Goal: Task Accomplishment & Management: Complete application form

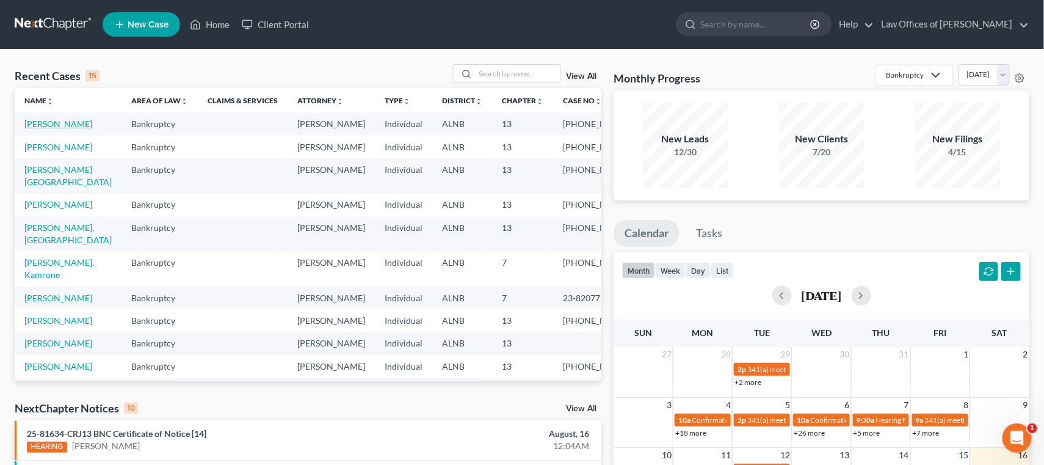
click at [50, 126] on link "[PERSON_NAME]" at bounding box center [58, 123] width 68 height 10
select select "1"
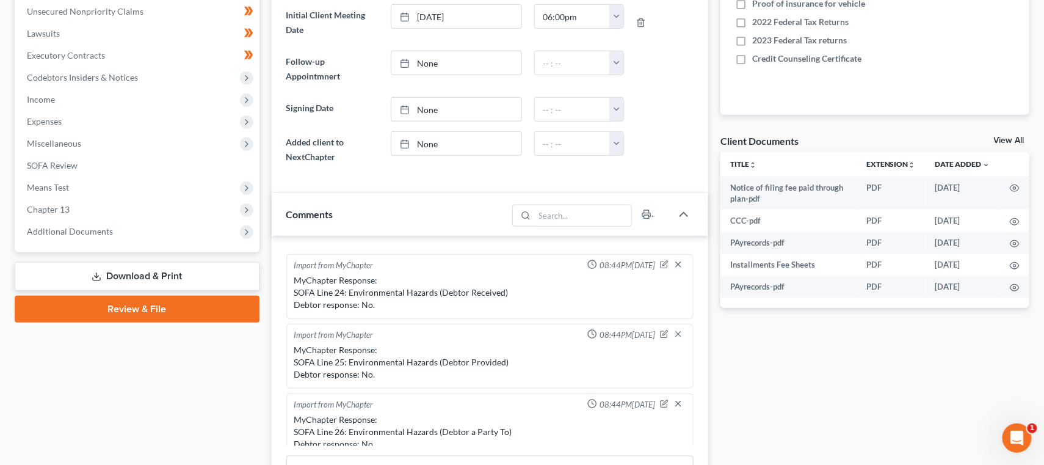
scroll to position [380, 0]
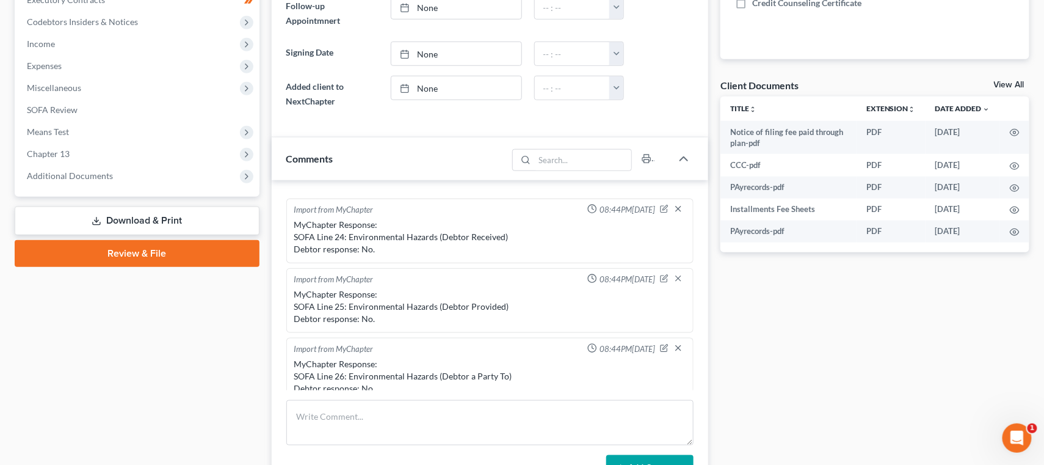
click at [106, 206] on link "Download & Print" at bounding box center [137, 220] width 245 height 29
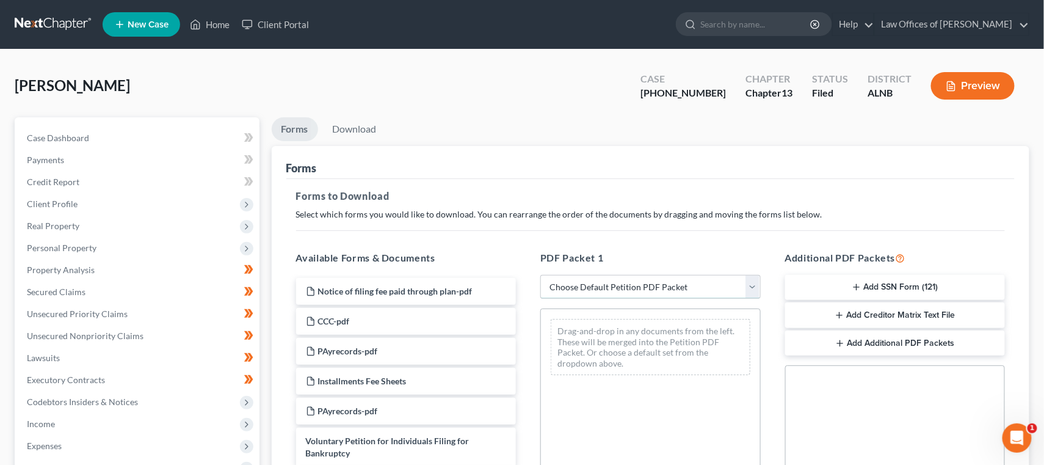
select select "2"
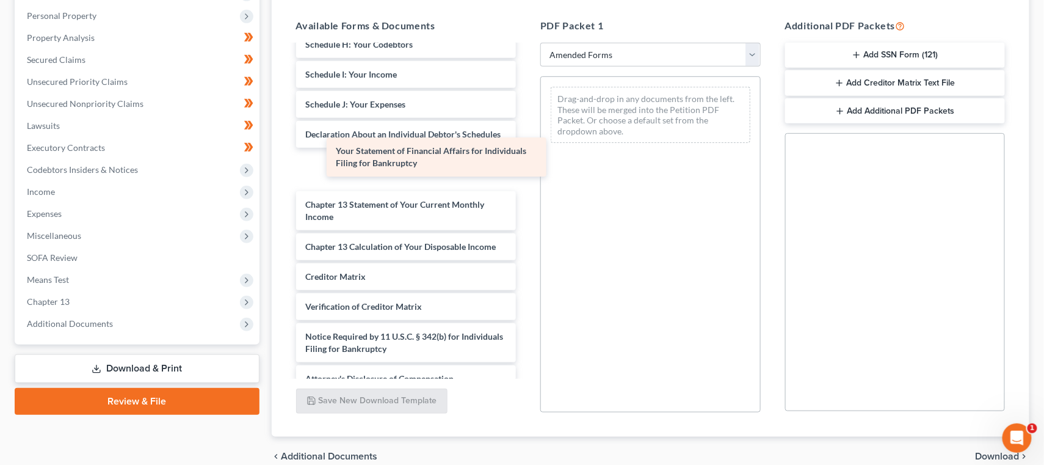
scroll to position [232, 0]
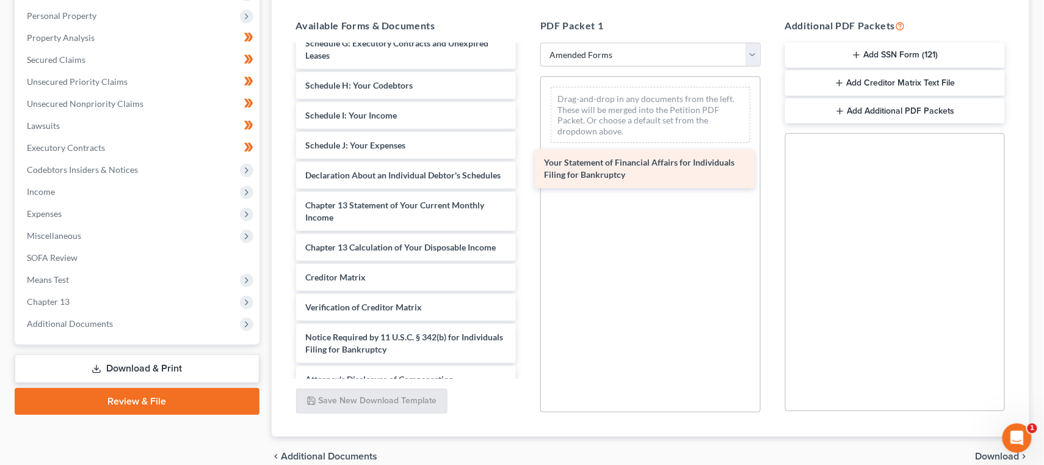
drag, startPoint x: 426, startPoint y: 144, endPoint x: 665, endPoint y: 156, distance: 239.0
click at [526, 156] on div "Your Statement of Financial Affairs for Individuals Filing for Bankruptcy Volun…" at bounding box center [406, 103] width 240 height 579
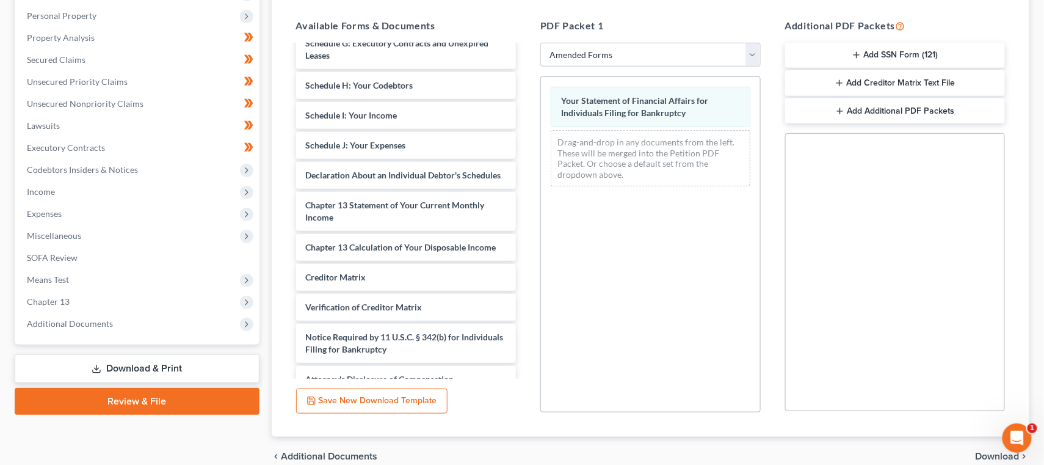
click at [977, 453] on span "Download" at bounding box center [998, 456] width 44 height 10
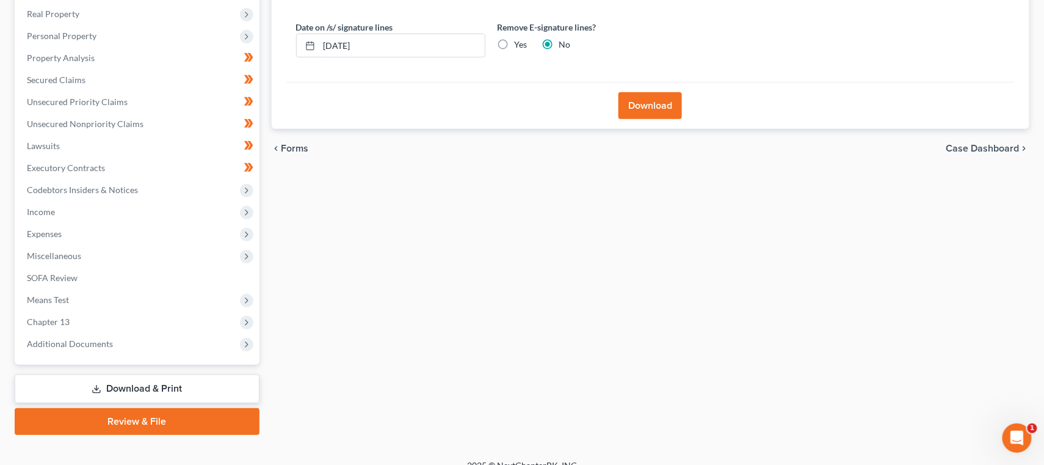
click at [653, 112] on button "Download" at bounding box center [649, 105] width 63 height 27
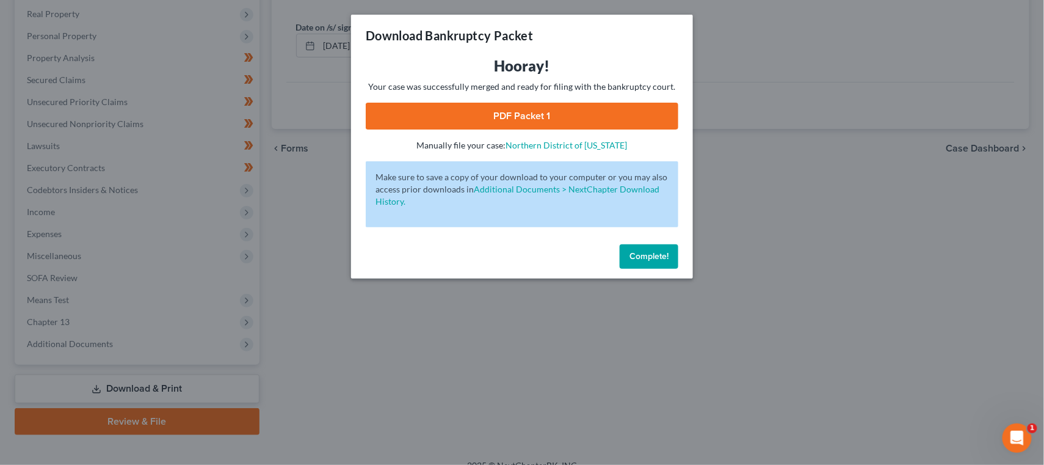
click at [564, 116] on link "PDF Packet 1" at bounding box center [522, 116] width 313 height 27
click at [574, 118] on link "PDF Packet 1" at bounding box center [522, 116] width 313 height 27
click at [637, 244] on button "Complete!" at bounding box center [649, 256] width 59 height 24
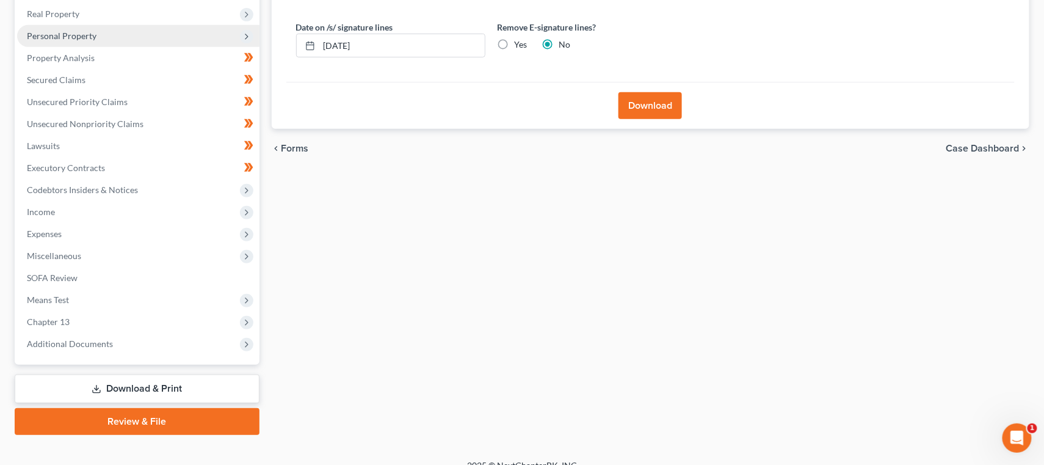
click at [86, 33] on span "Personal Property" at bounding box center [62, 36] width 70 height 10
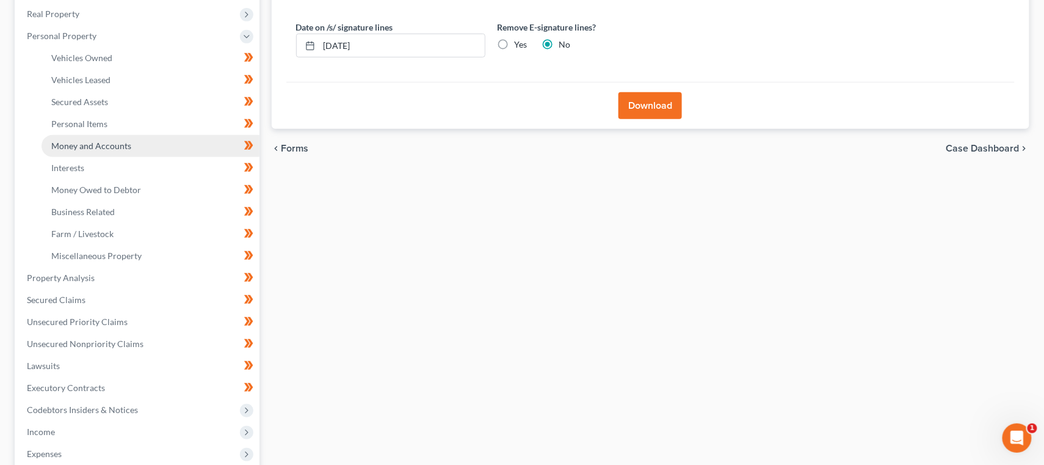
click at [87, 140] on span "Money and Accounts" at bounding box center [91, 145] width 80 height 10
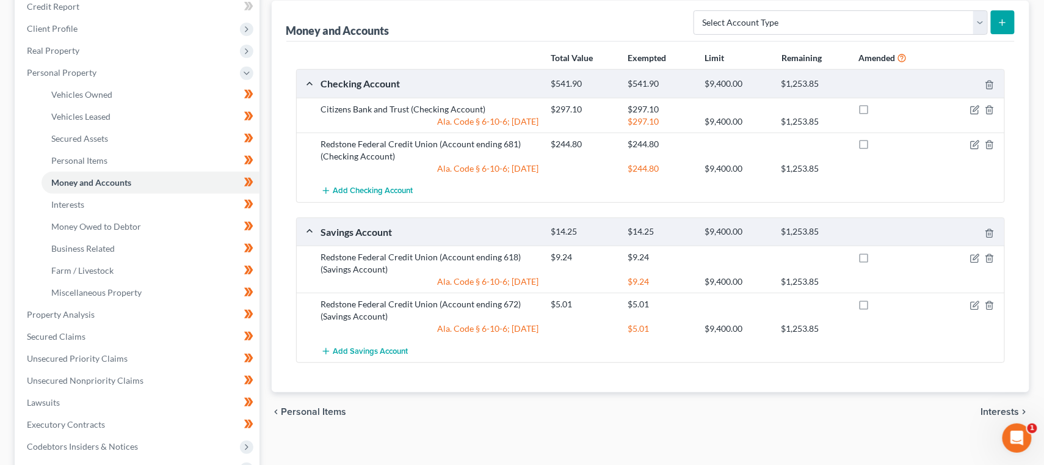
scroll to position [176, 0]
select select "other"
click at [1007, 18] on icon "submit" at bounding box center [1003, 22] width 10 height 10
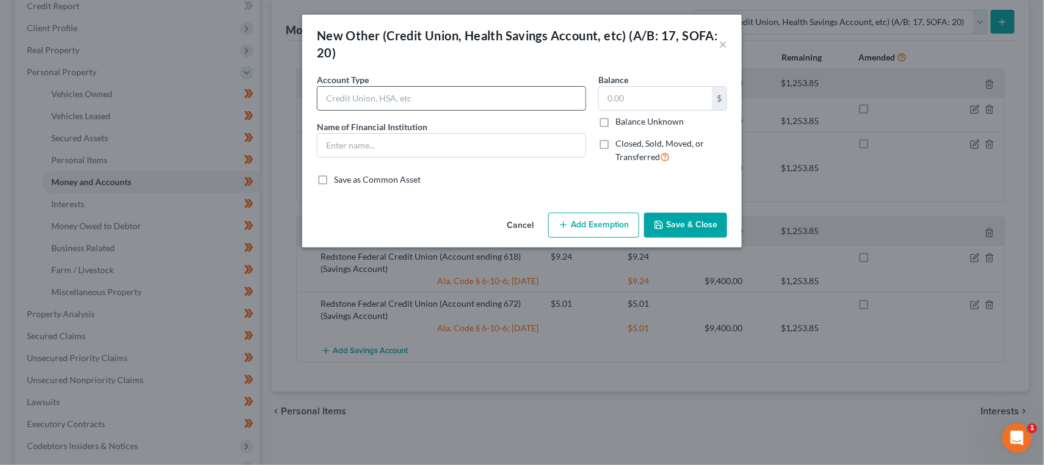
click at [546, 91] on input "text" at bounding box center [451, 98] width 268 height 23
type input "Venmo account"
type input "venom"
drag, startPoint x: 546, startPoint y: 91, endPoint x: 661, endPoint y: 96, distance: 114.9
click at [661, 96] on input "text" at bounding box center [655, 98] width 113 height 23
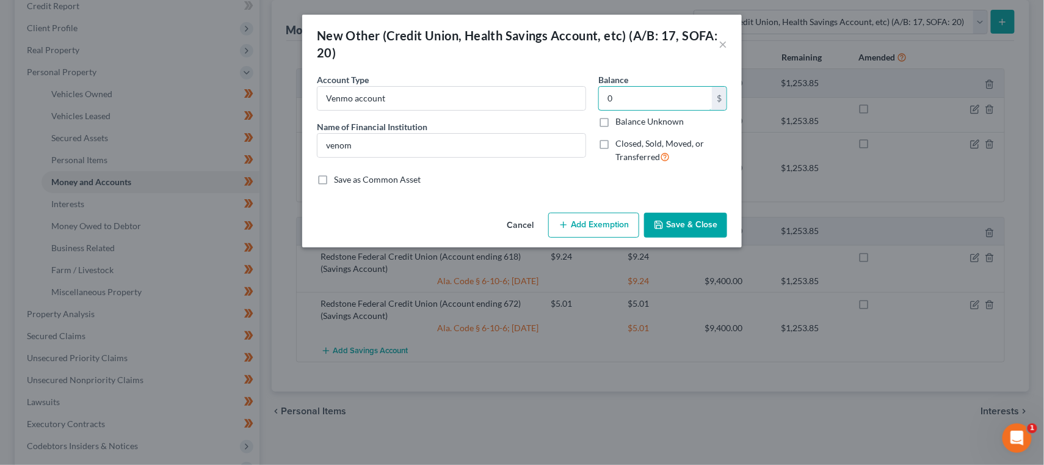
type input "0"
click at [678, 226] on button "Save & Close" at bounding box center [685, 225] width 83 height 26
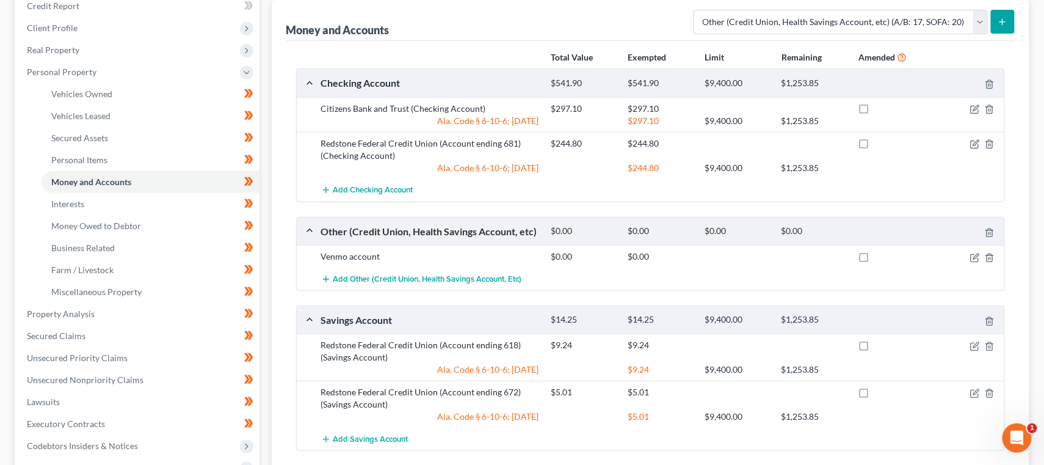
click at [996, 20] on button "submit" at bounding box center [1003, 22] width 24 height 24
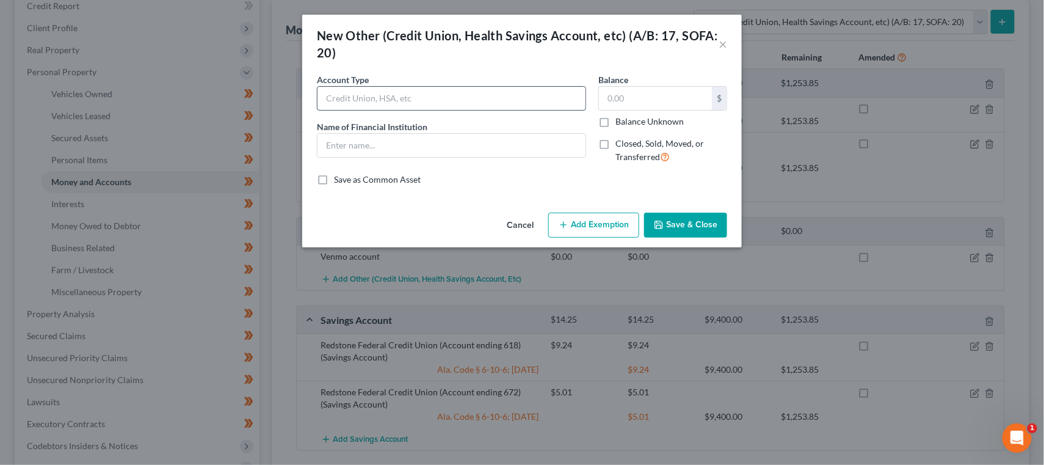
click at [540, 93] on input "text" at bounding box center [451, 98] width 268 height 23
type input "Cashapp Account"
type input "Cashapp"
type input "0"
click at [670, 217] on button "Save & Close" at bounding box center [685, 225] width 83 height 26
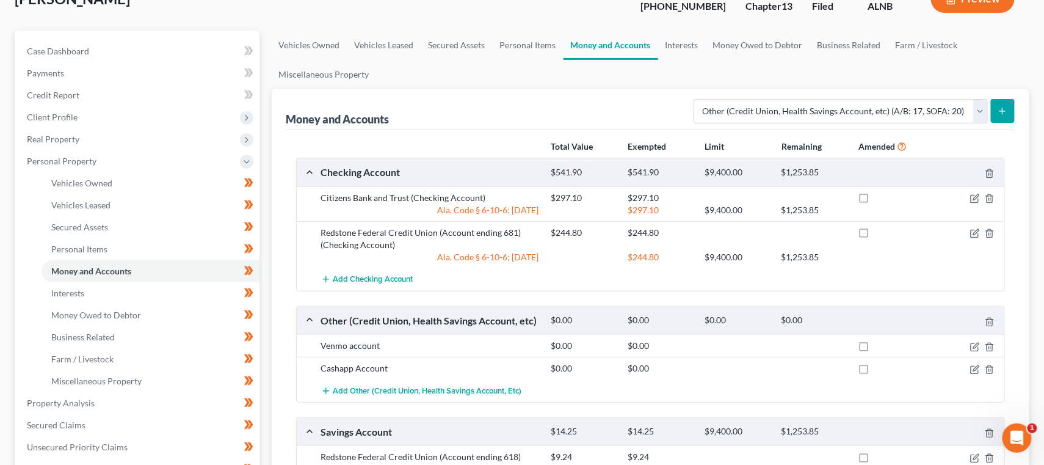
scroll to position [83, 0]
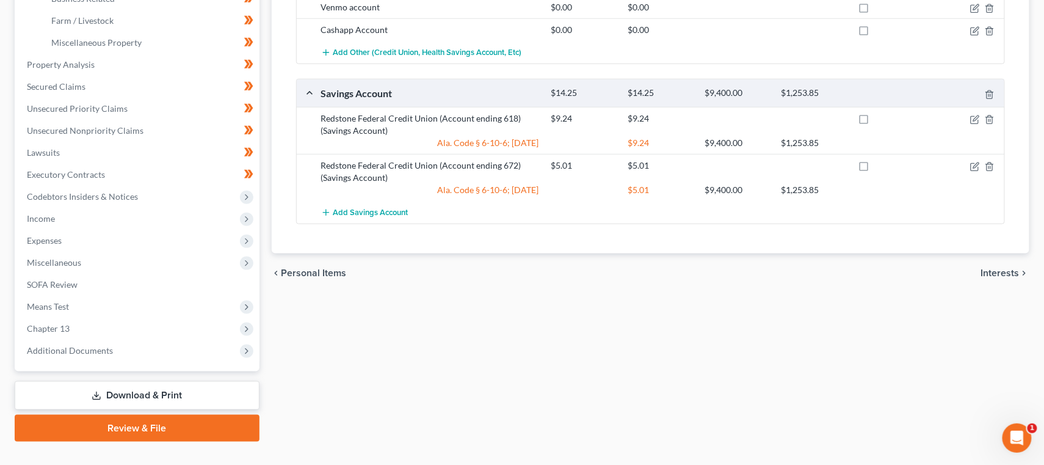
click at [212, 381] on link "Download & Print" at bounding box center [137, 395] width 245 height 29
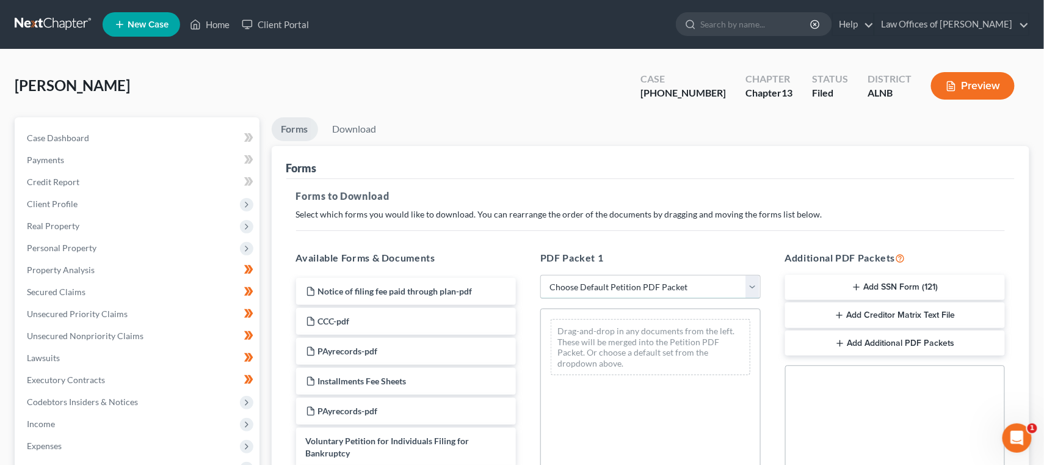
select select "2"
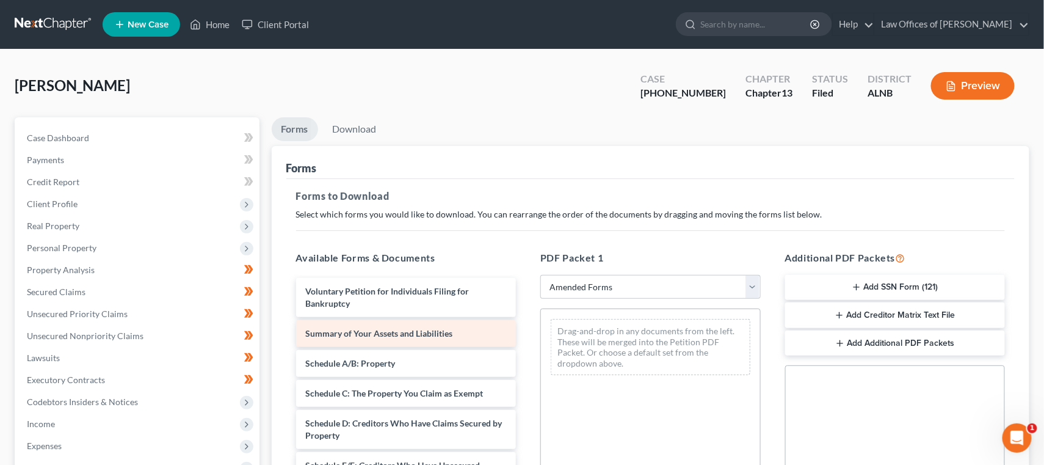
click at [397, 339] on div "Summary of Your Assets and Liabilities" at bounding box center [406, 333] width 220 height 27
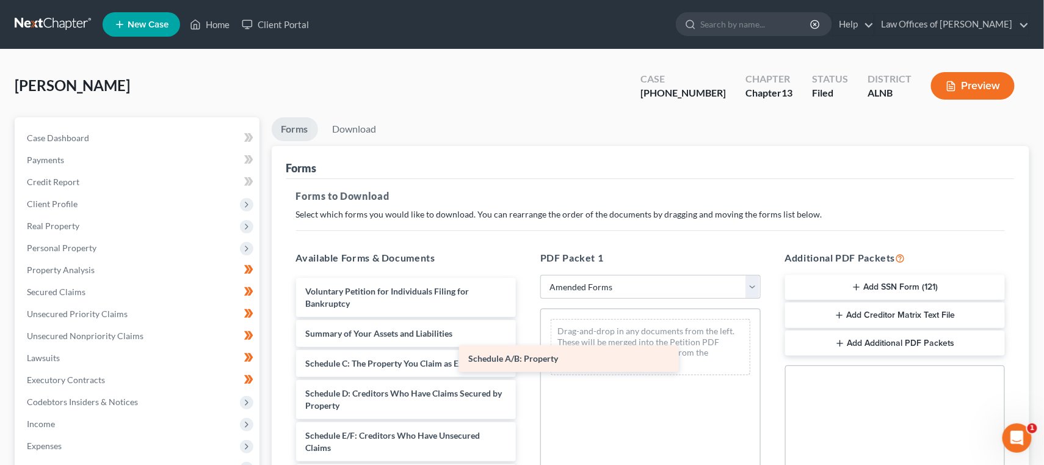
drag, startPoint x: 396, startPoint y: 356, endPoint x: 562, endPoint y: 357, distance: 166.7
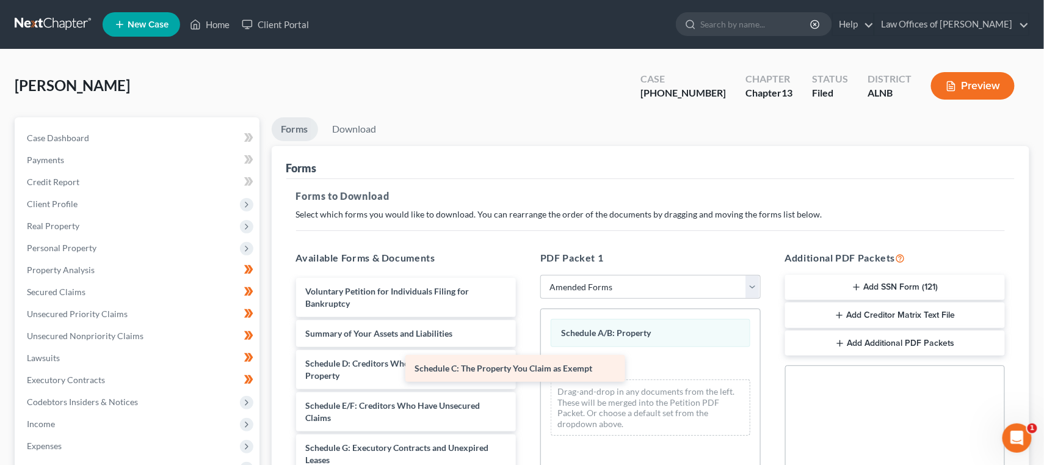
drag, startPoint x: 475, startPoint y: 352, endPoint x: 620, endPoint y: 369, distance: 145.8
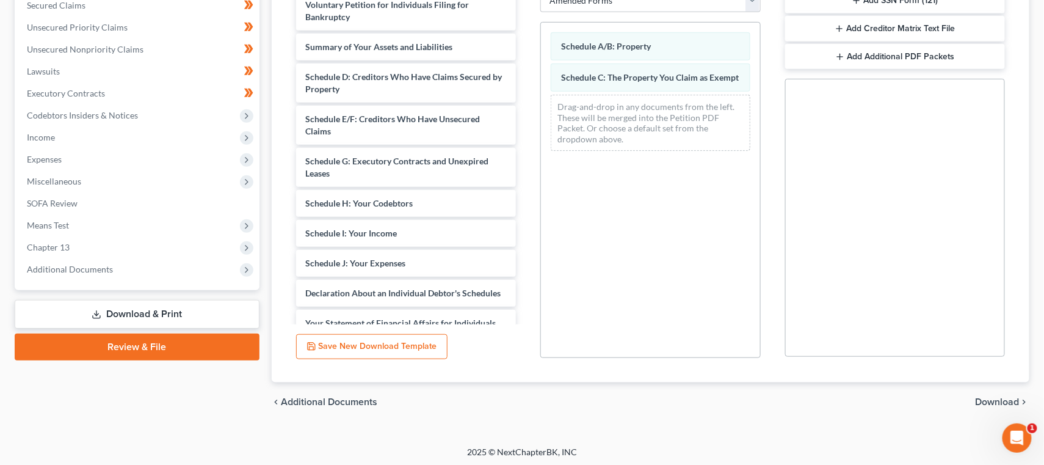
click at [987, 397] on span "Download" at bounding box center [998, 402] width 44 height 10
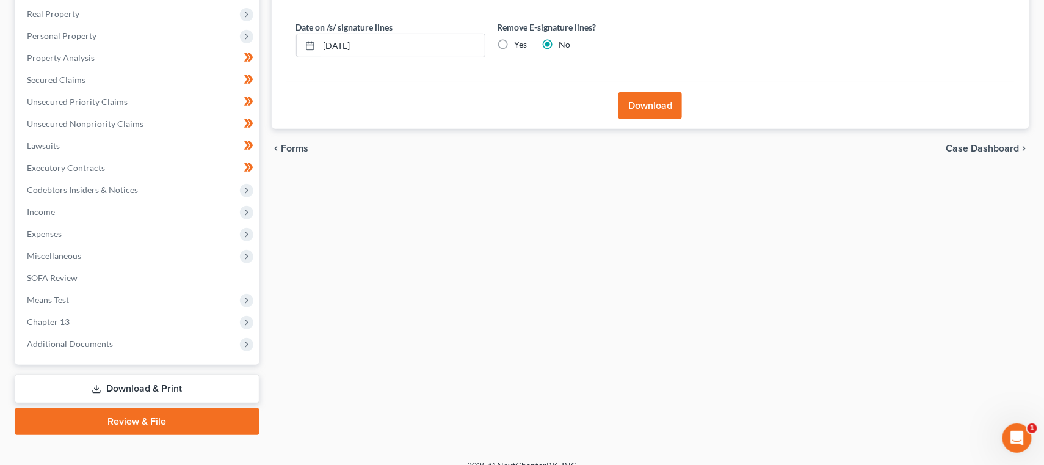
click at [644, 97] on button "Download" at bounding box center [649, 105] width 63 height 27
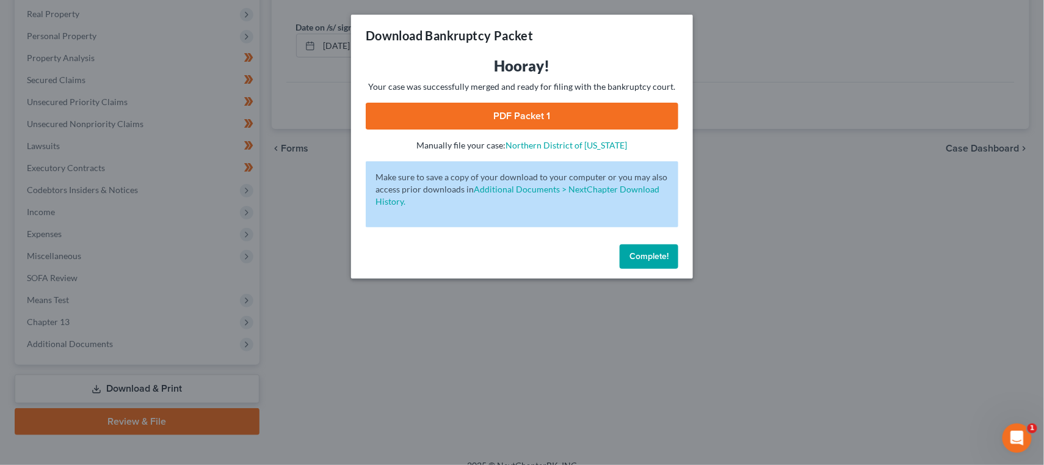
click at [601, 109] on link "PDF Packet 1" at bounding box center [522, 116] width 313 height 27
click at [637, 256] on button "Complete!" at bounding box center [649, 256] width 59 height 24
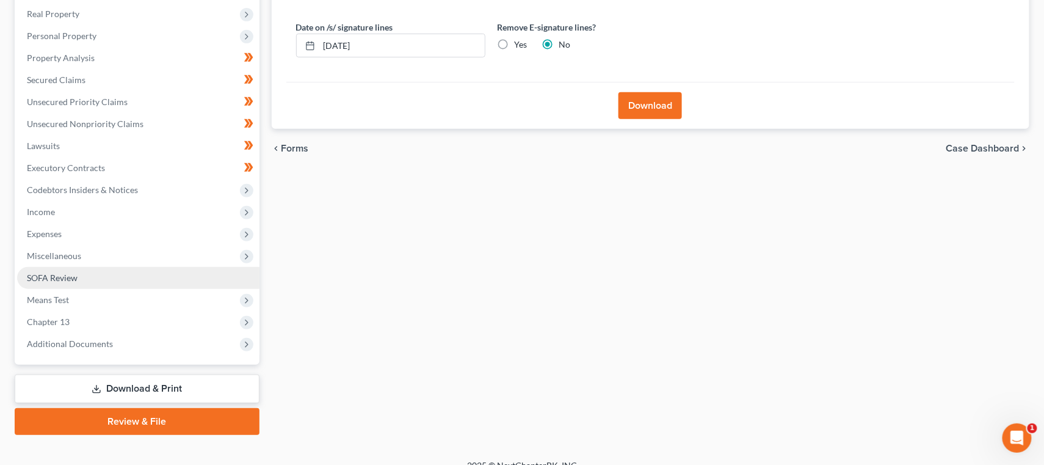
click at [63, 272] on span "SOFA Review" at bounding box center [52, 277] width 51 height 10
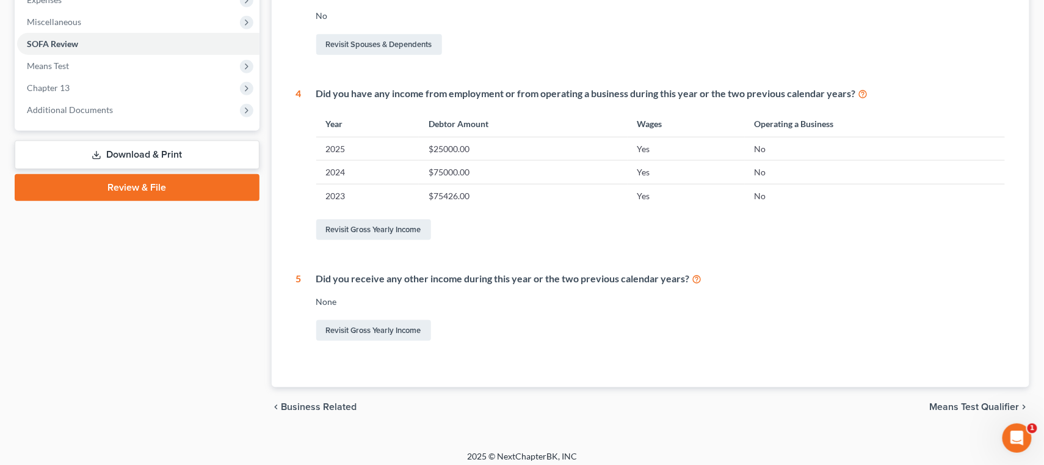
scroll to position [444, 0]
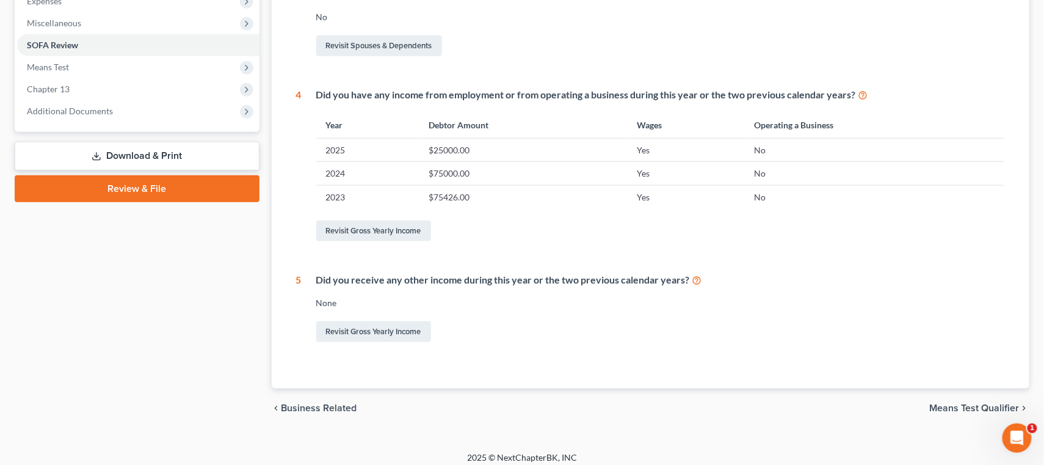
click at [167, 147] on link "Download & Print" at bounding box center [137, 156] width 245 height 29
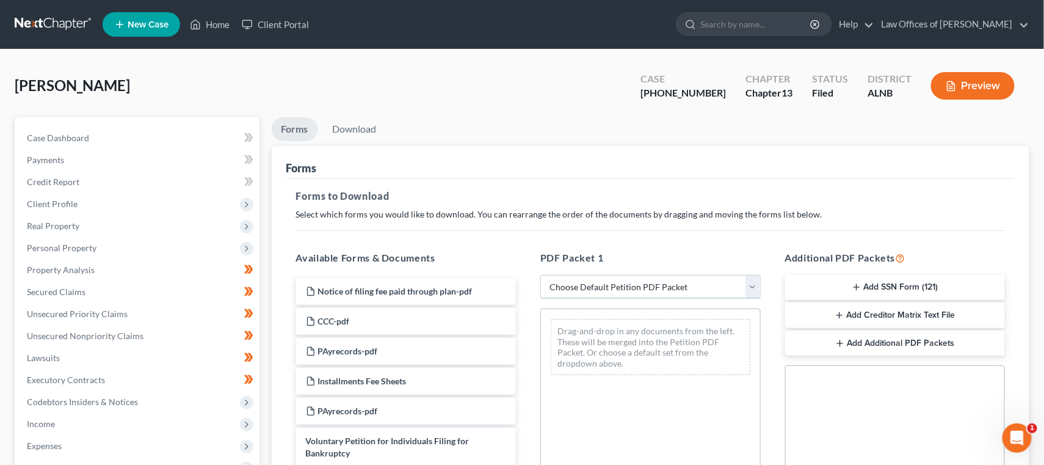
select select "2"
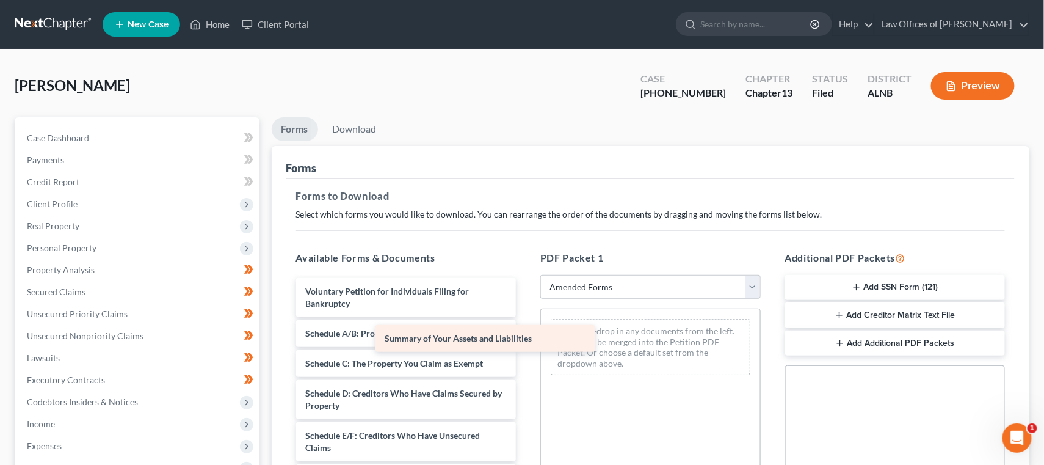
drag, startPoint x: 452, startPoint y: 327, endPoint x: 715, endPoint y: 351, distance: 263.6
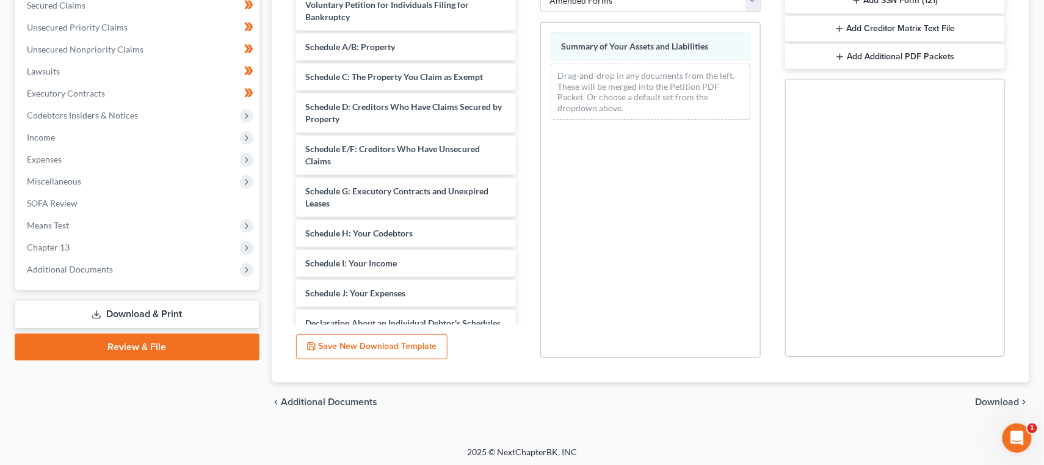
click at [1007, 397] on span "Download" at bounding box center [998, 402] width 44 height 10
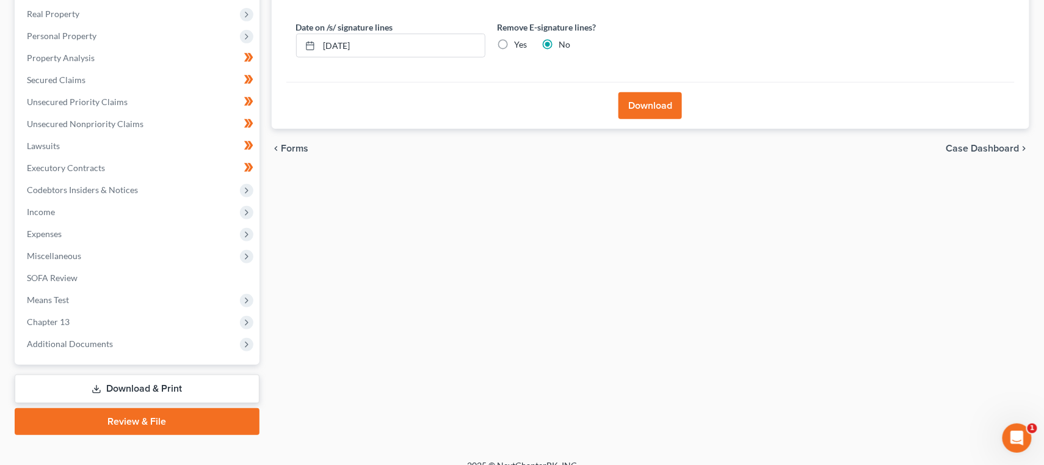
click at [645, 112] on button "Download" at bounding box center [649, 105] width 63 height 27
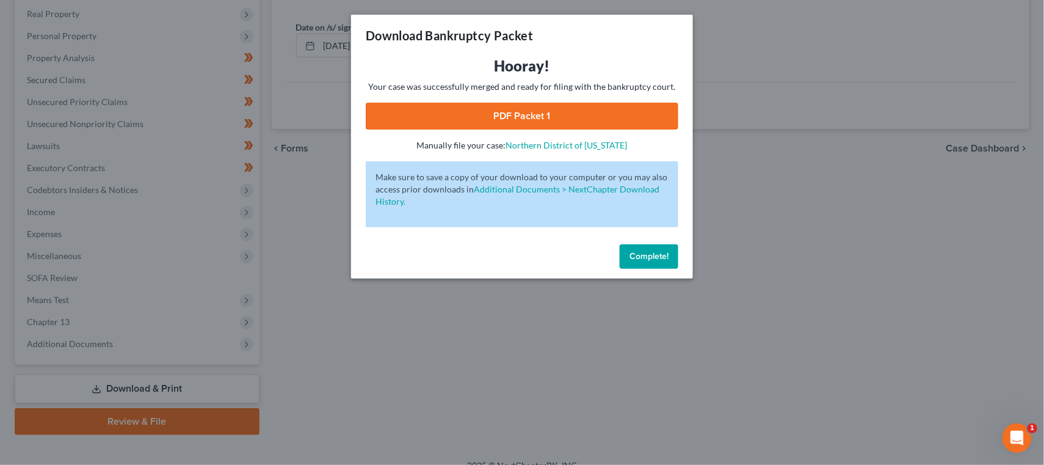
click at [581, 110] on link "PDF Packet 1" at bounding box center [522, 116] width 313 height 27
